Goal: Task Accomplishment & Management: Manage account settings

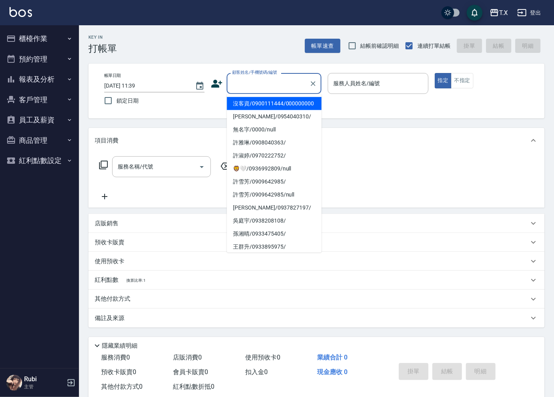
click at [256, 103] on li "沒客資/0900111444/000000000" at bounding box center [274, 103] width 95 height 13
type input "沒客資/0900111444/000000000"
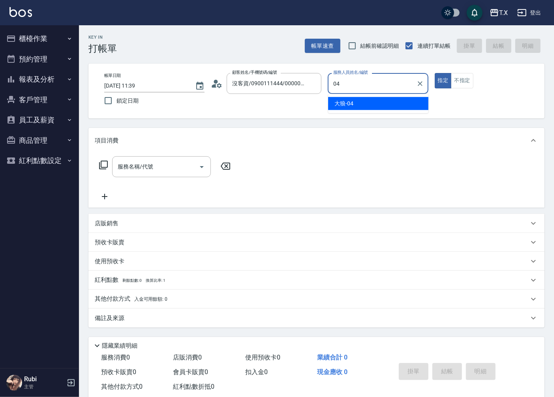
type input "大狼-04"
type button "true"
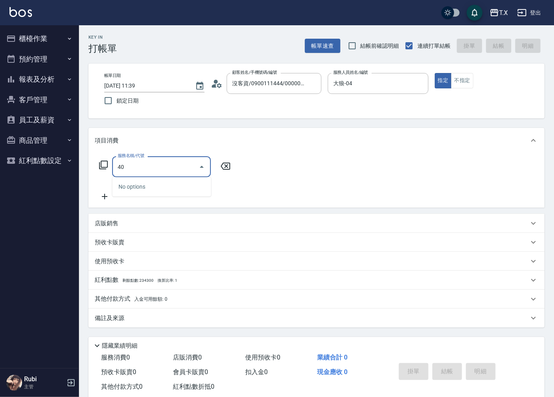
type input "401"
type input "20"
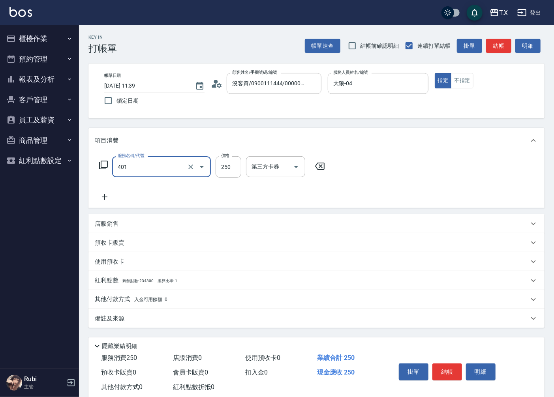
type input "剪髮(401)"
type input "2"
type input "0"
type input "20"
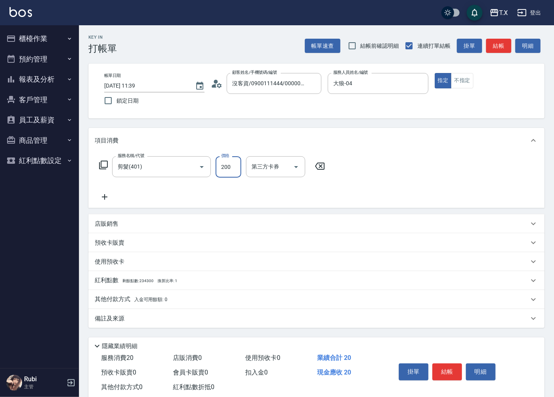
type input "200"
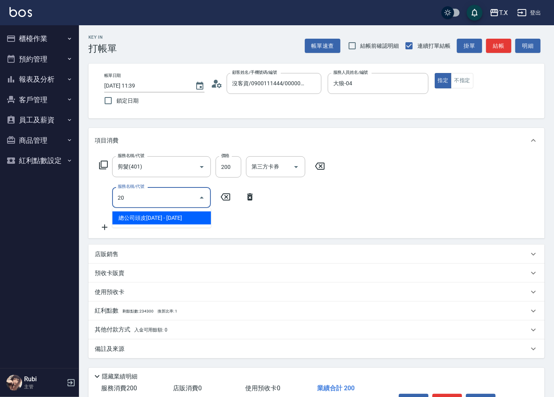
type input "201"
type input "40"
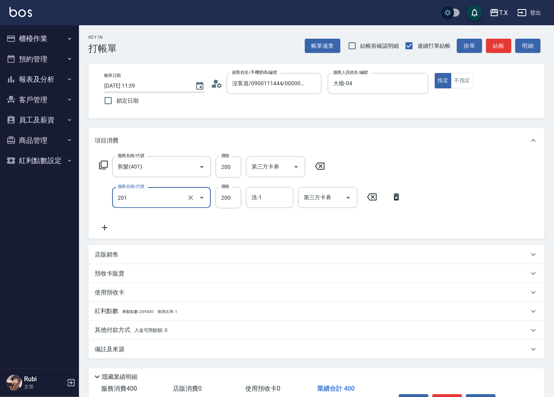
type input "洗髮(201)"
click at [500, 53] on div "帳單速查 結帳前確認明細 連續打單結帳 掛單 結帳 明細" at bounding box center [425, 46] width 240 height 17
click at [500, 48] on button "結帳" at bounding box center [498, 46] width 25 height 15
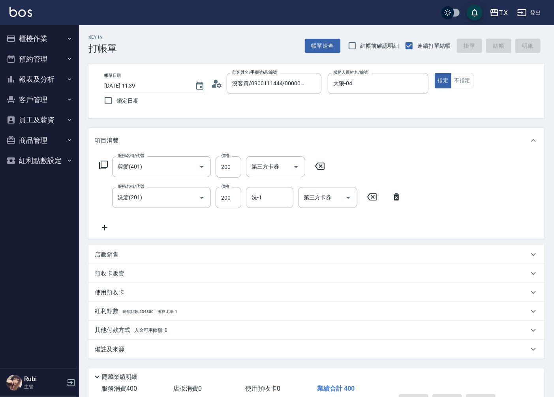
type input "[DATE] 12:39"
type input "0"
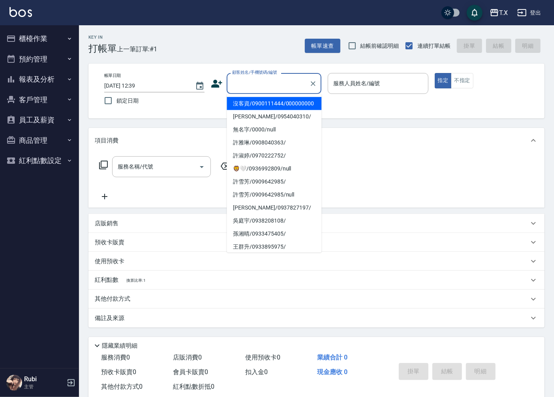
drag, startPoint x: 274, startPoint y: 79, endPoint x: 271, endPoint y: 90, distance: 10.9
click at [274, 79] on input "顧客姓名/手機號碼/編號" at bounding box center [268, 84] width 76 height 14
click at [265, 106] on li "沒客資/0900111444/000000000" at bounding box center [274, 103] width 95 height 13
type input "沒客資/0900111444/000000000"
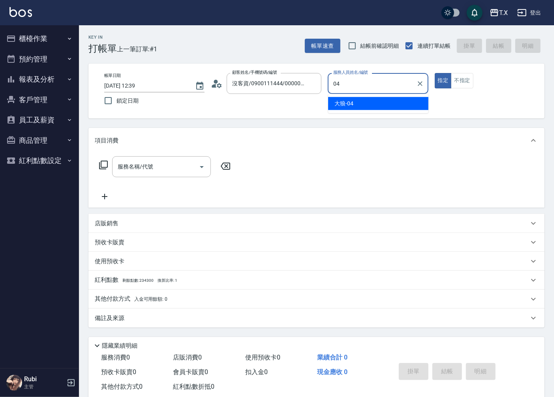
type input "大狼-04"
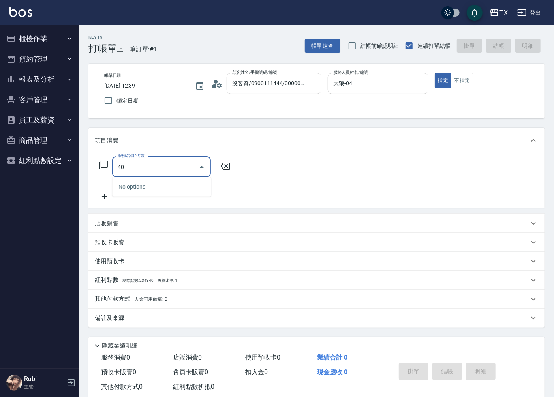
type input "401"
type input "20"
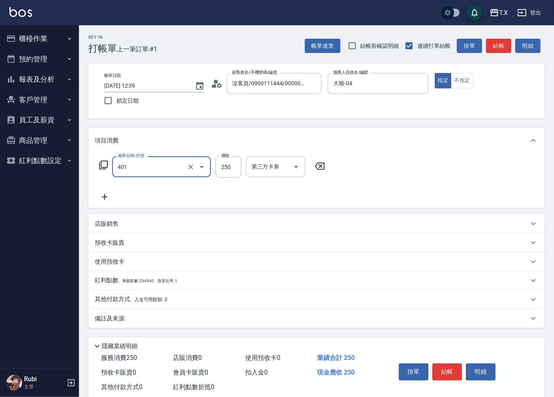
type input "剪髮(401)"
type input "2"
type input "0"
type input "200"
type input "20"
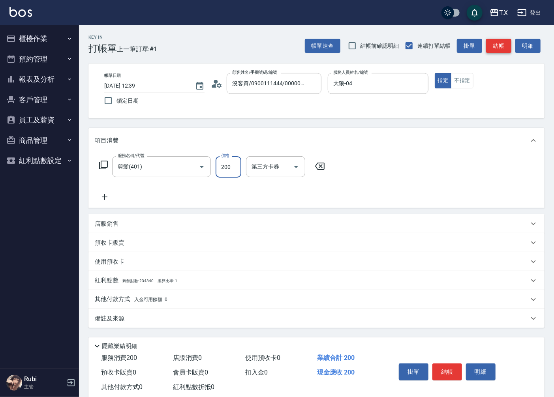
type input "200"
click at [491, 47] on button "結帳" at bounding box center [498, 46] width 25 height 15
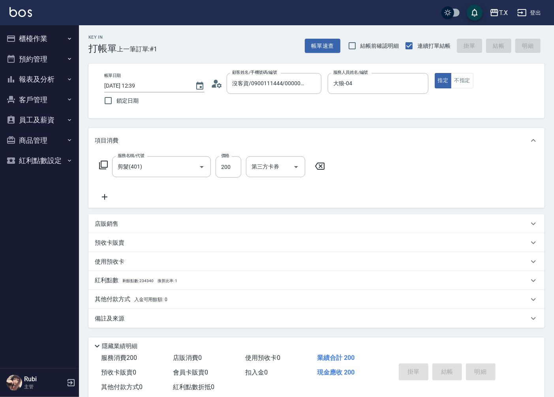
type input "[DATE] 12:45"
type input "0"
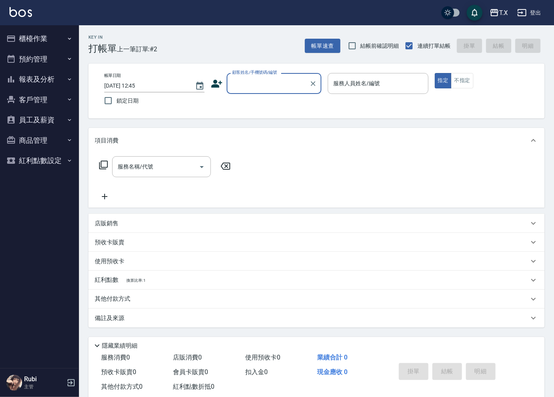
click at [491, 47] on div "帳單速查 結帳前確認明細 連續打單結帳 掛單 結帳 明細" at bounding box center [425, 46] width 240 height 17
click at [512, 174] on div "服務名稱/代號 服務名稱/代號" at bounding box center [316, 180] width 456 height 55
click at [51, 34] on button "櫃檯作業" at bounding box center [39, 38] width 73 height 21
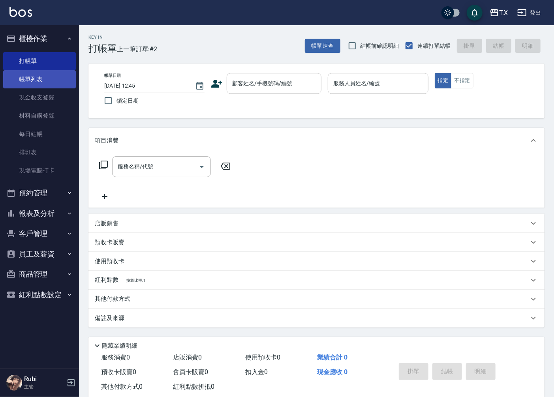
click at [54, 85] on link "帳單列表" at bounding box center [39, 79] width 73 height 18
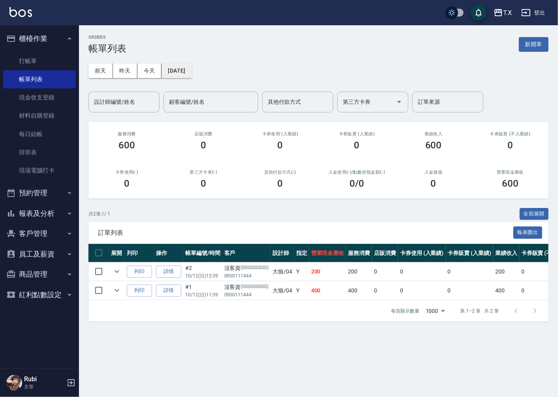
click at [179, 68] on button "[DATE]" at bounding box center [177, 71] width 30 height 15
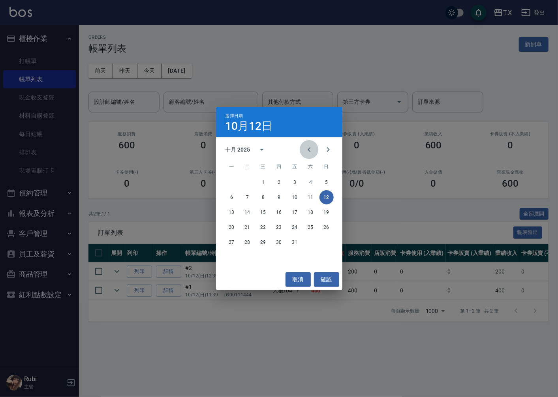
click at [314, 156] on button "Previous month" at bounding box center [309, 149] width 19 height 19
click at [310, 196] on button "7" at bounding box center [311, 197] width 14 height 14
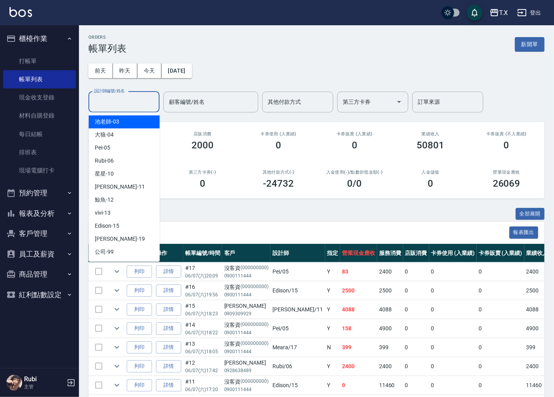
click at [143, 107] on input "設計師編號/姓名" at bounding box center [124, 102] width 64 height 14
click at [113, 186] on span "[PERSON_NAME] -11" at bounding box center [120, 187] width 50 height 8
type input "[PERSON_NAME]-11"
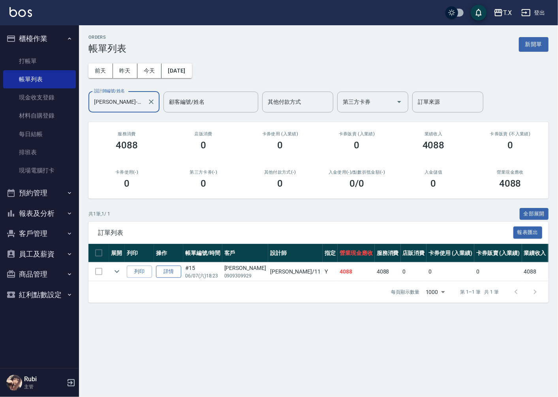
click at [167, 275] on link "詳情" at bounding box center [168, 272] width 25 height 12
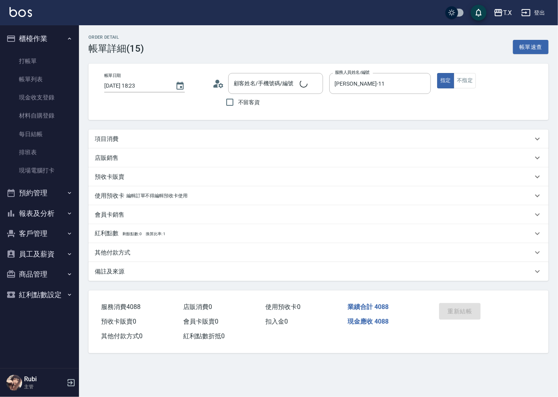
type input "[DATE] 18:23"
type input "[PERSON_NAME]-11"
type input "400"
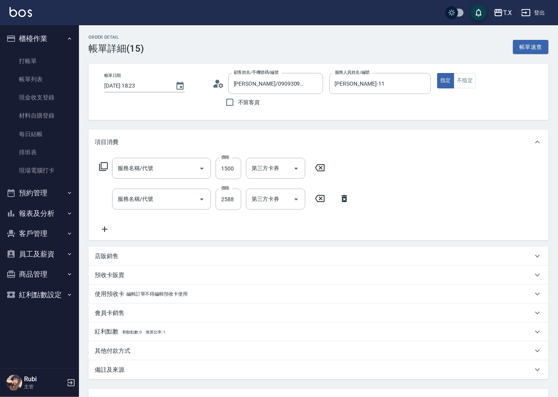
type input "[PERSON_NAME]/0909309929/"
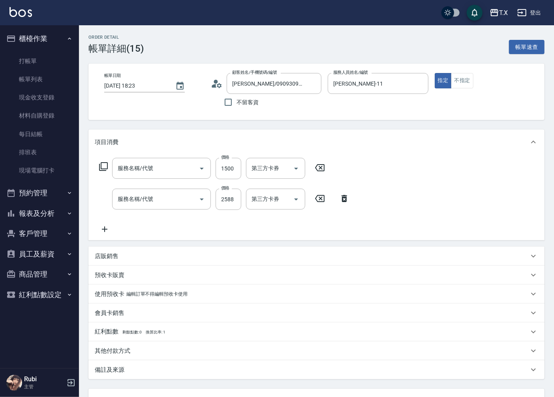
type input "自備護髮(601)"
type input "染髮(501)"
